Goal: Task Accomplishment & Management: Manage account settings

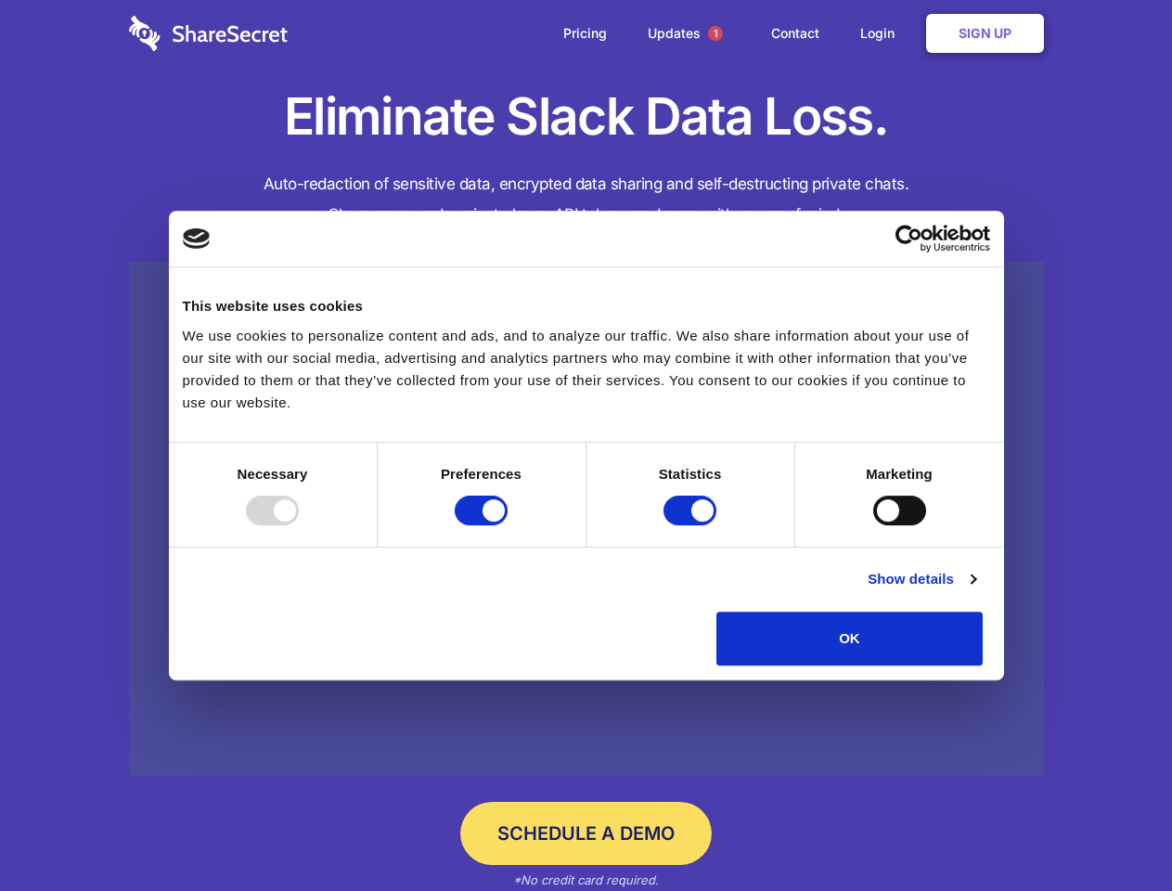
click at [299, 525] on div at bounding box center [272, 511] width 53 height 30
click at [508, 525] on input "Preferences" at bounding box center [481, 511] width 53 height 30
checkbox input "false"
click at [692, 525] on input "Statistics" at bounding box center [690, 511] width 53 height 30
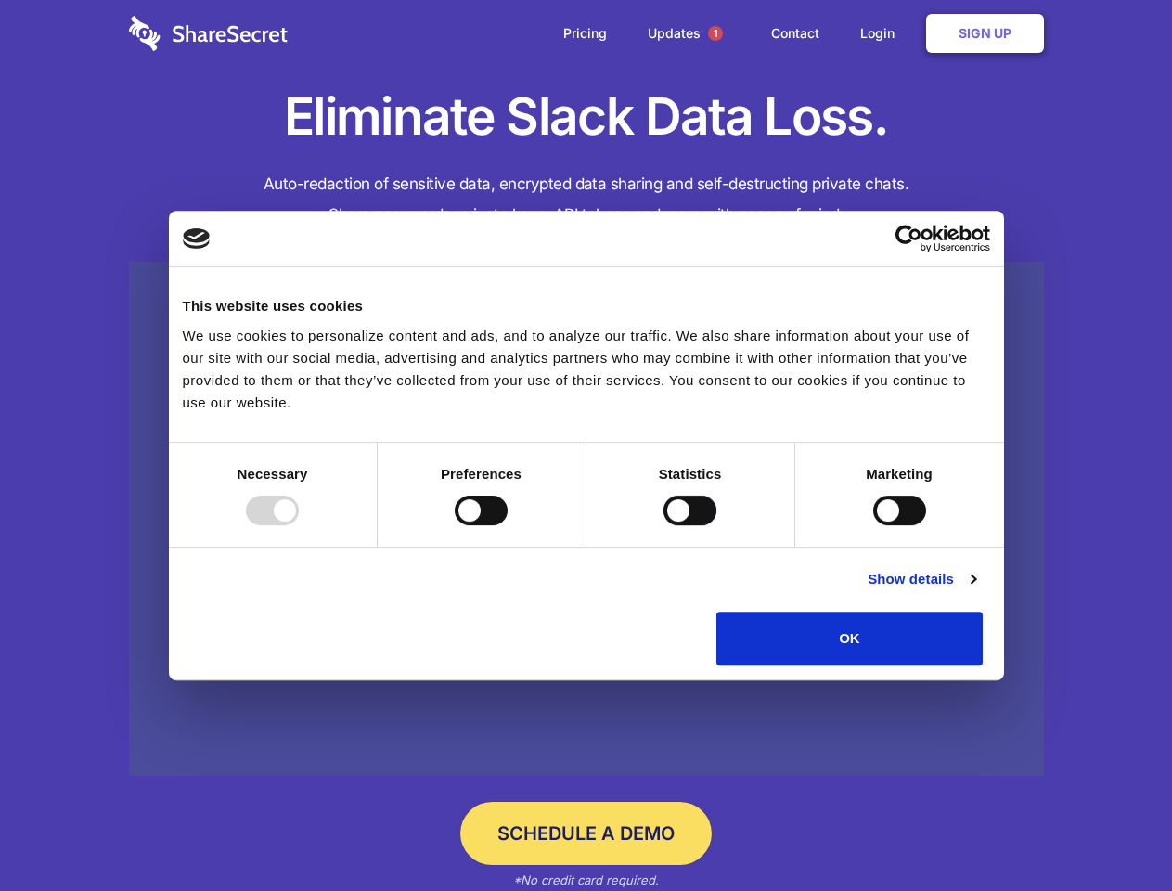
checkbox input "false"
click at [873, 525] on input "Marketing" at bounding box center [899, 511] width 53 height 30
checkbox input "true"
